Goal: Communication & Community: Answer question/provide support

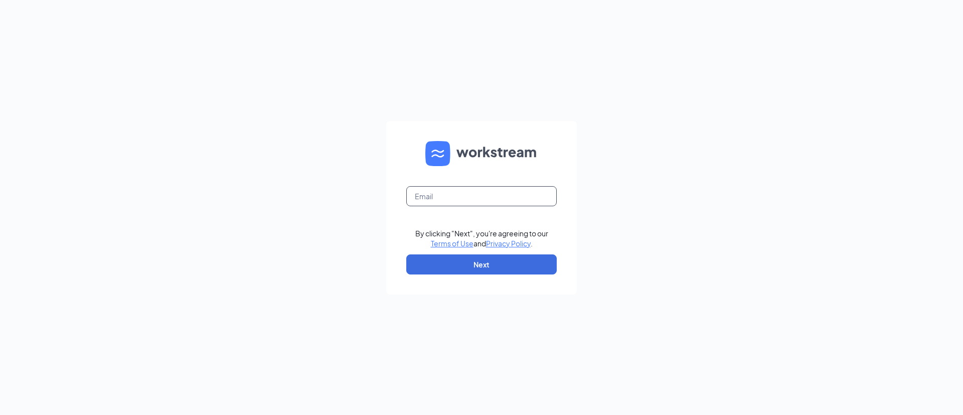
drag, startPoint x: 446, startPoint y: 194, endPoint x: 464, endPoint y: 205, distance: 21.2
click at [446, 194] on input "text" at bounding box center [481, 196] width 150 height 20
type input "[EMAIL_ADDRESS][PERSON_NAME][DOMAIN_NAME]"
click at [509, 253] on form "[EMAIL_ADDRESS][PERSON_NAME][DOMAIN_NAME] By clicking "Next", you're agreeing t…" at bounding box center [481, 208] width 191 height 174
click at [511, 260] on button "Next" at bounding box center [481, 264] width 150 height 20
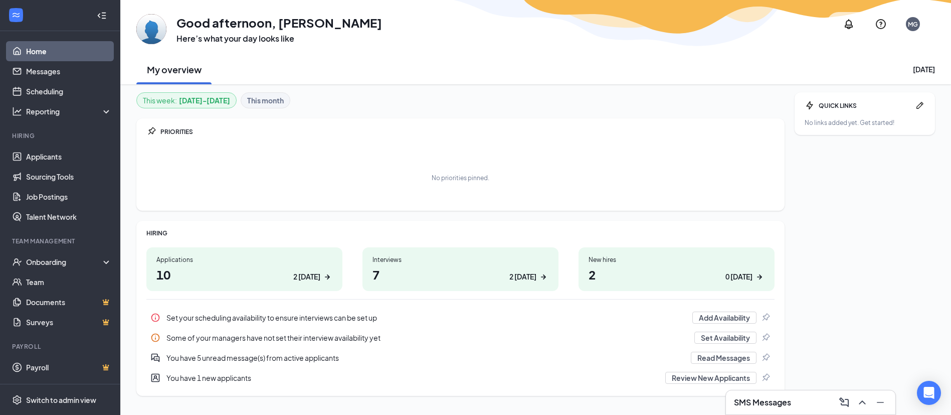
click at [810, 403] on div "SMS Messages" at bounding box center [810, 402] width 153 height 16
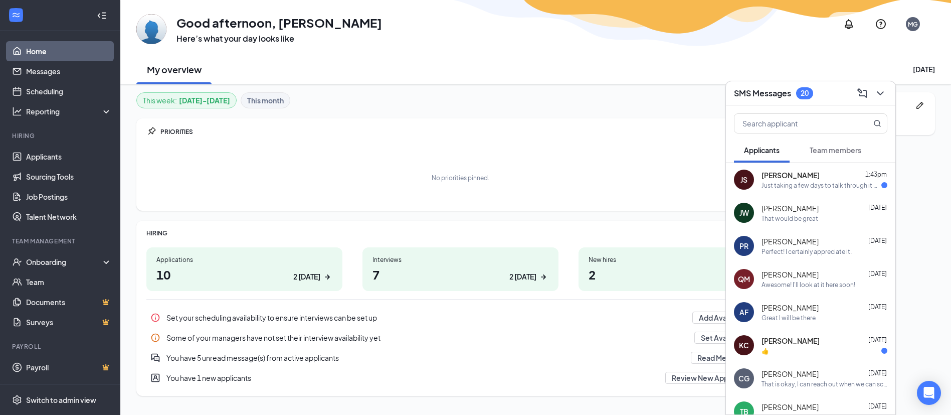
click at [823, 183] on div "Just taking a few days to talk through it with my family! I'll reach out soon o…" at bounding box center [822, 185] width 120 height 9
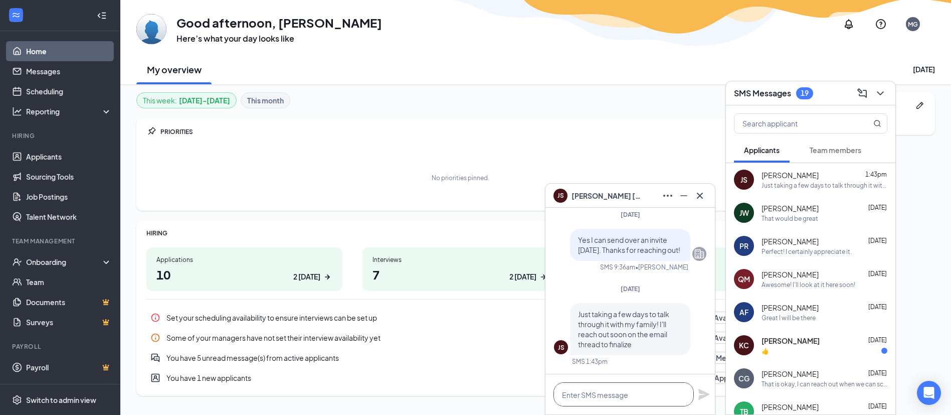
click at [641, 391] on textarea at bounding box center [624, 394] width 140 height 24
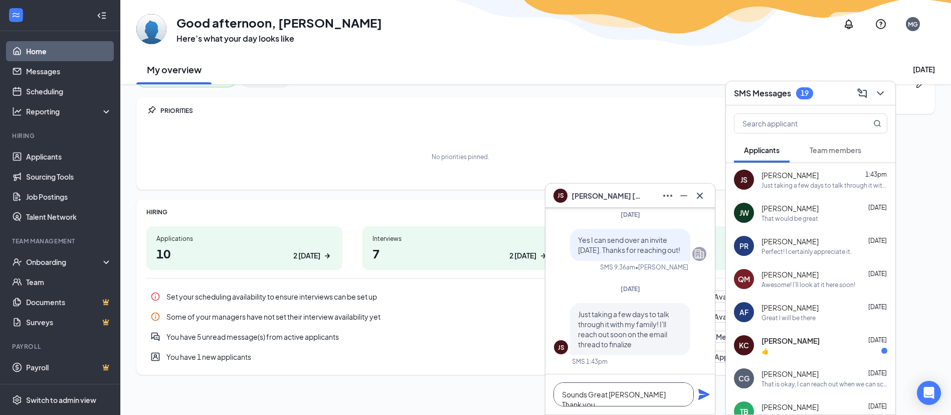
type textarea "Sounds Great Jacob Thank you"
click at [707, 396] on icon "Plane" at bounding box center [704, 394] width 11 height 11
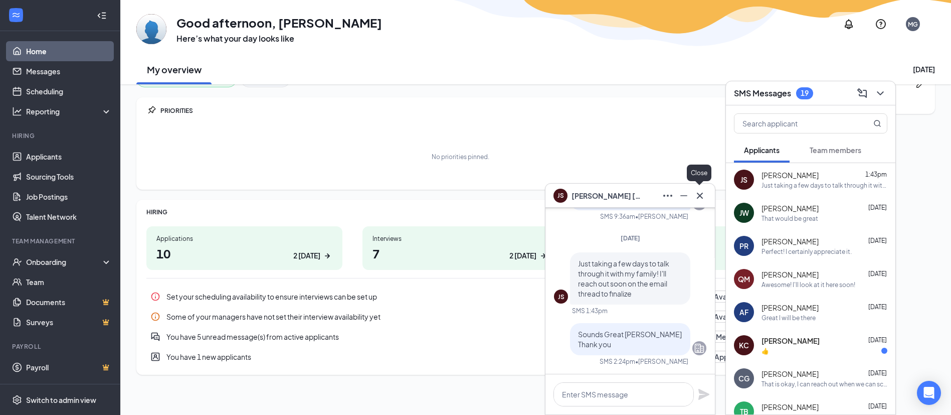
click at [701, 193] on icon "Cross" at bounding box center [700, 196] width 12 height 12
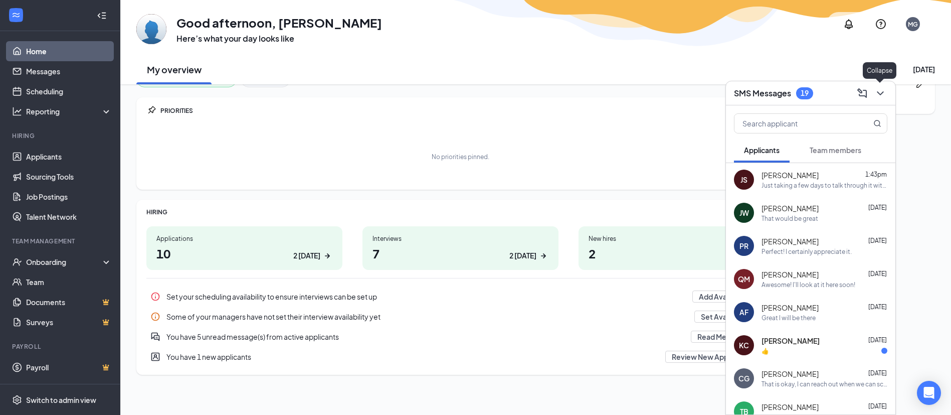
click at [880, 92] on icon "ChevronDown" at bounding box center [881, 93] width 12 height 12
